Goal: Information Seeking & Learning: Learn about a topic

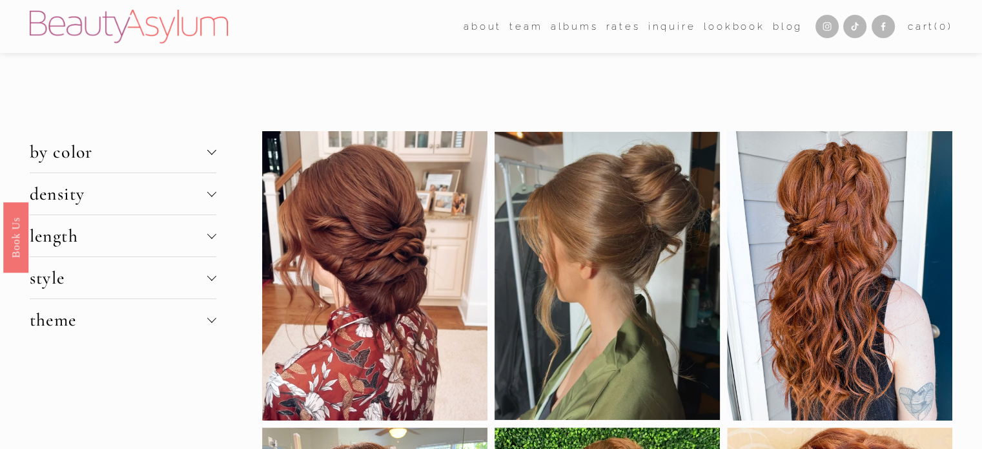
click at [139, 152] on span "by color" at bounding box center [119, 152] width 178 height 22
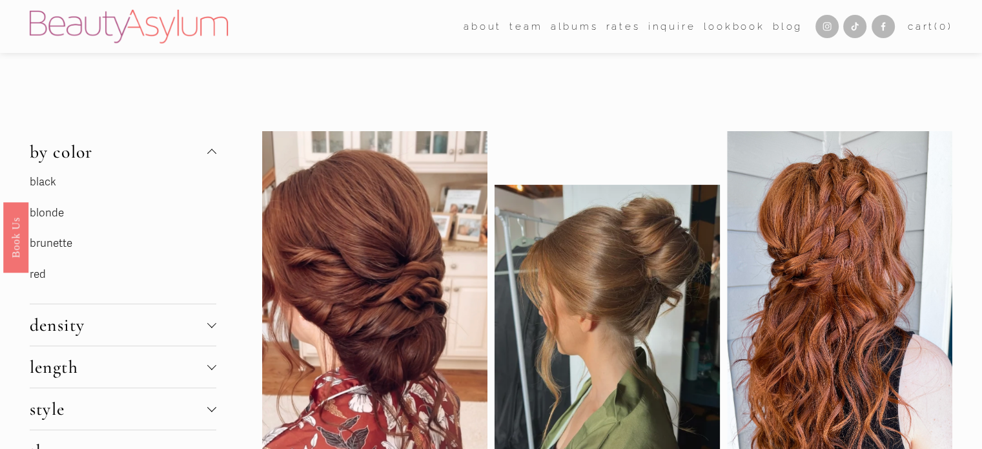
click at [39, 273] on link "red" at bounding box center [38, 274] width 16 height 14
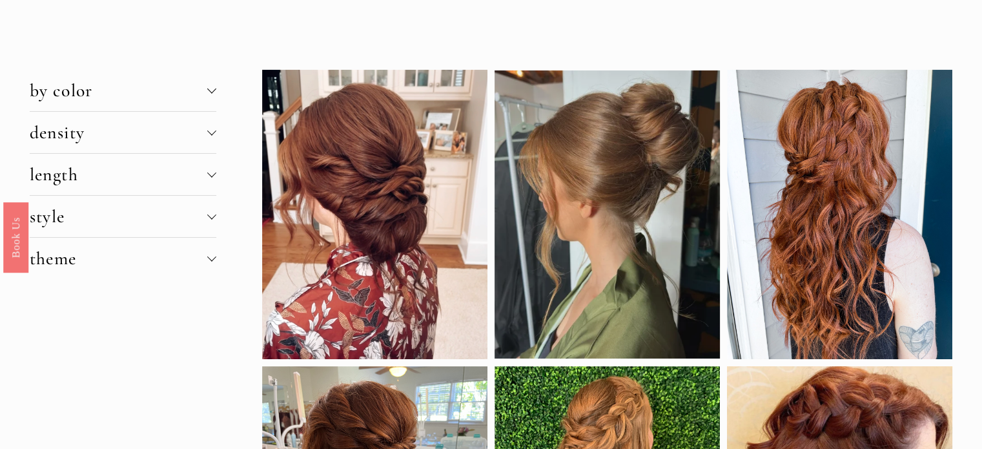
scroll to position [65, 0]
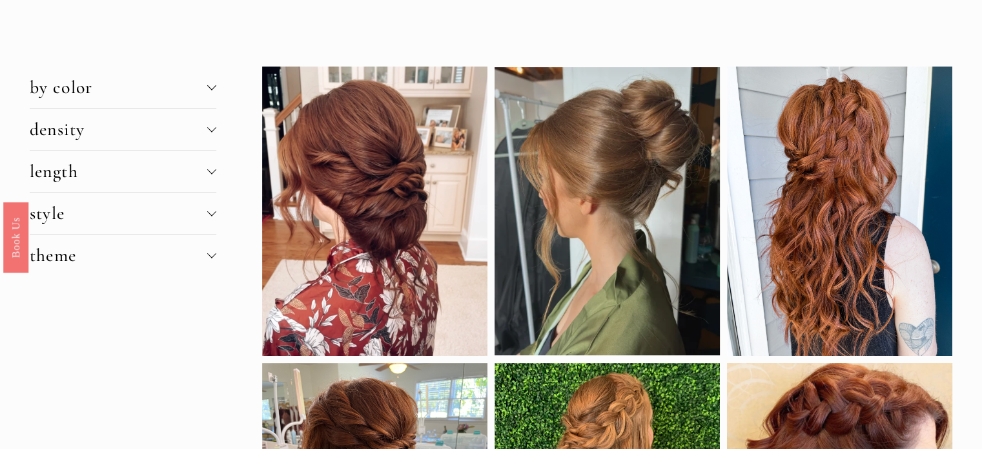
click at [194, 127] on span "density" at bounding box center [119, 129] width 178 height 22
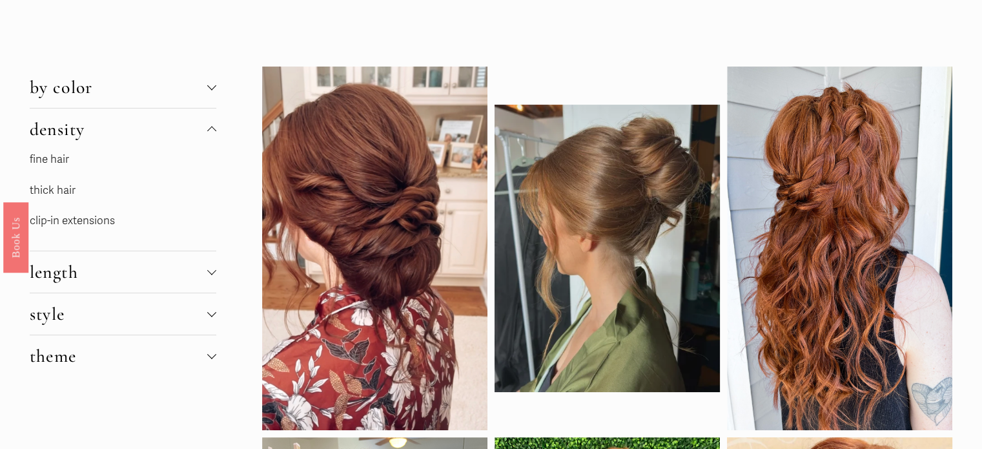
click at [57, 157] on link "fine hair" at bounding box center [49, 159] width 39 height 14
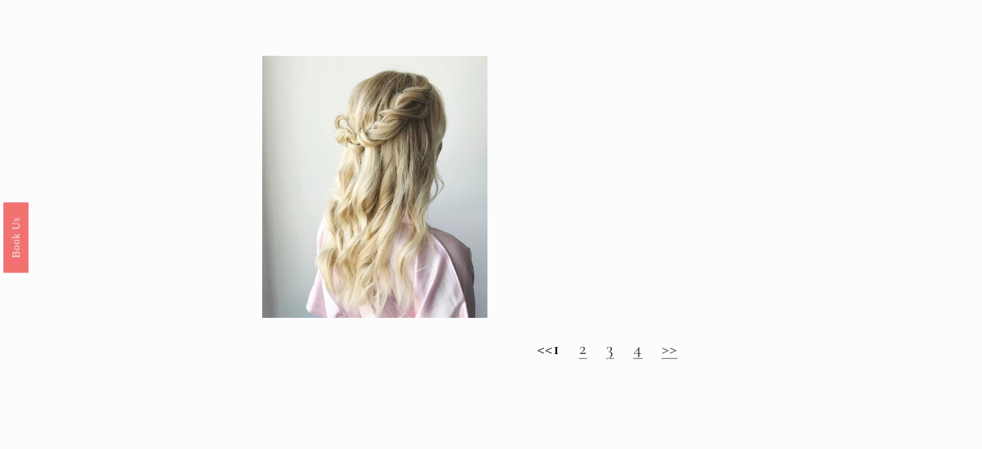
scroll to position [1162, 0]
